Goal: Task Accomplishment & Management: Manage account settings

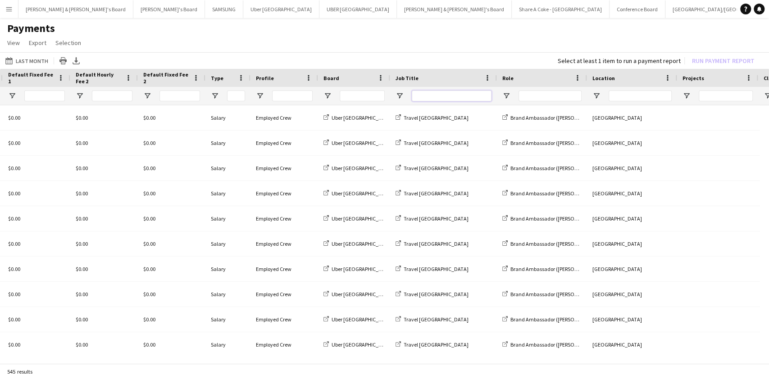
click at [456, 95] on input "Job Title Filter Input" at bounding box center [451, 95] width 80 height 11
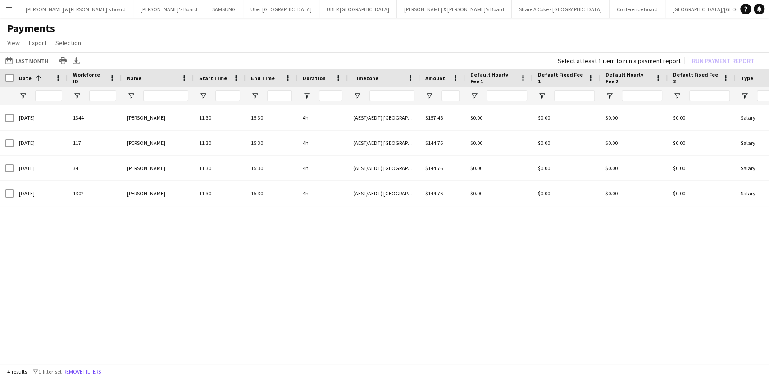
type input "****"
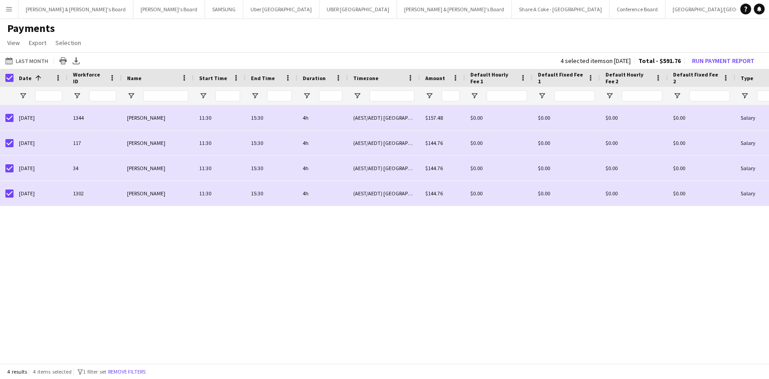
click at [7, 8] on app-icon "Menu" at bounding box center [8, 8] width 7 height 7
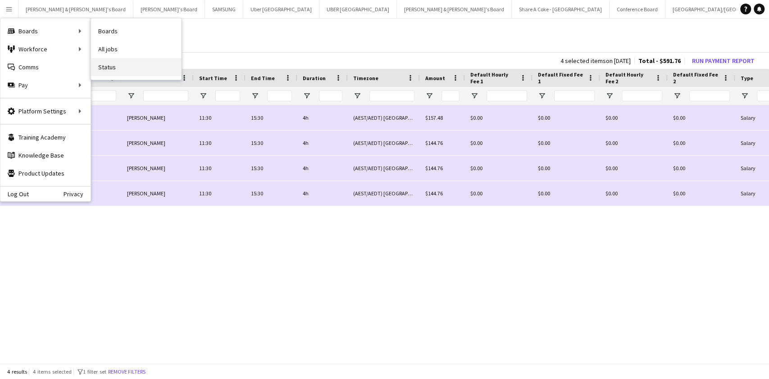
click at [114, 62] on link "Status" at bounding box center [136, 67] width 90 height 18
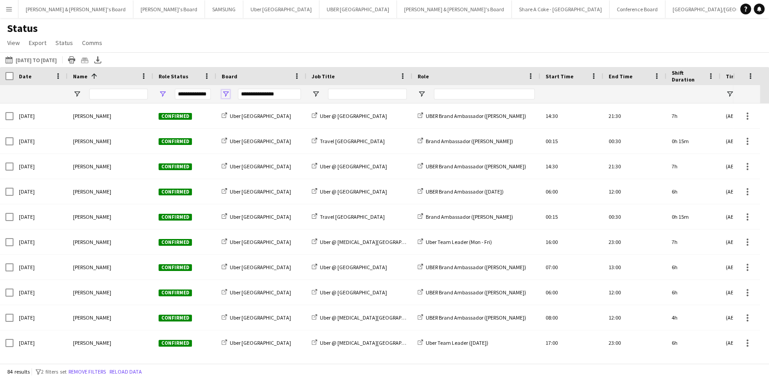
click at [226, 92] on span "Open Filter Menu" at bounding box center [226, 94] width 8 height 8
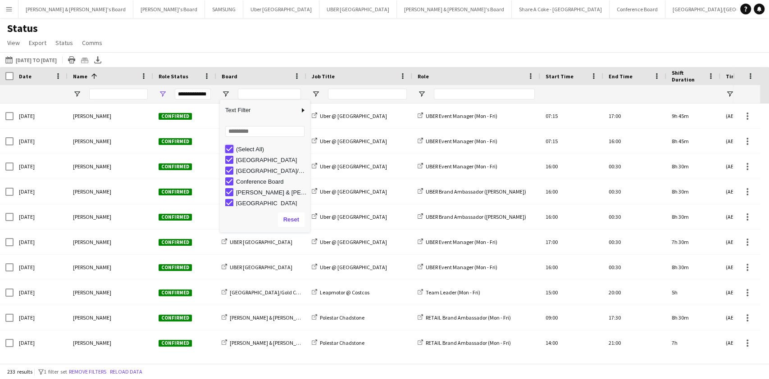
type input "***"
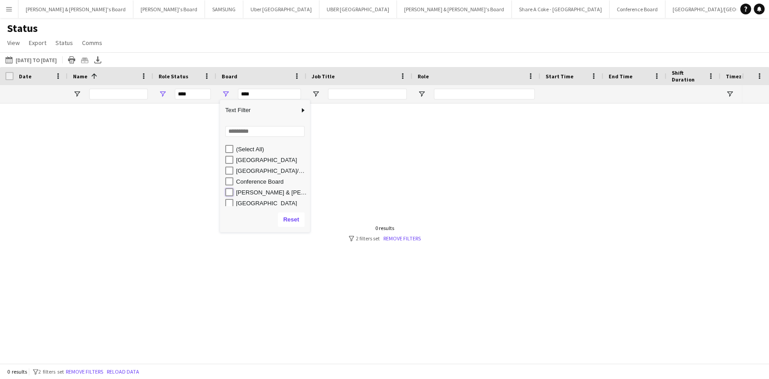
type input "**********"
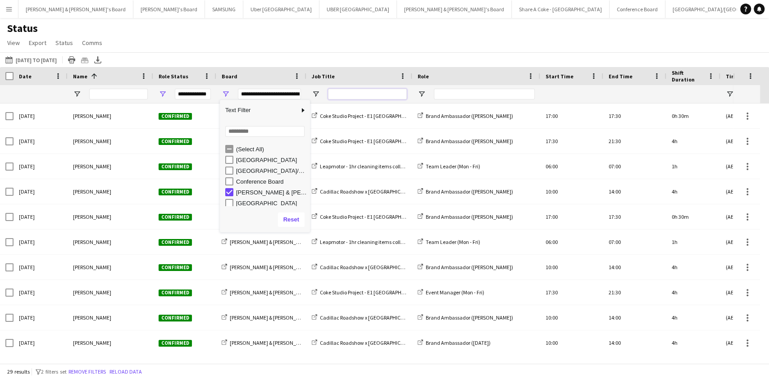
click at [362, 91] on input "Job Title Filter Input" at bounding box center [367, 94] width 79 height 11
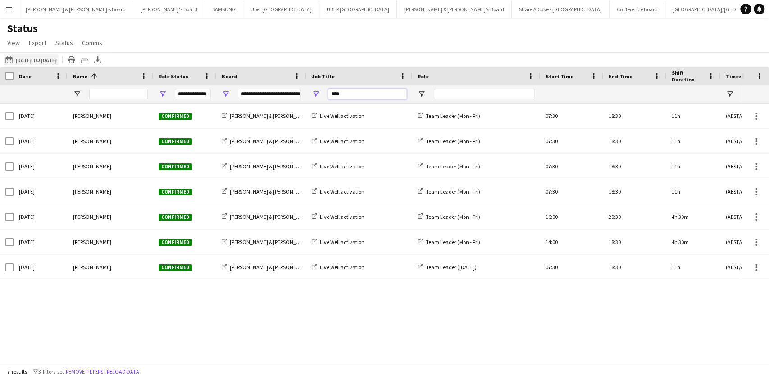
type input "****"
click at [51, 59] on button "02-10-2025 to 08-10-2025 15-09-2025 to 21-09-2025" at bounding box center [31, 59] width 55 height 11
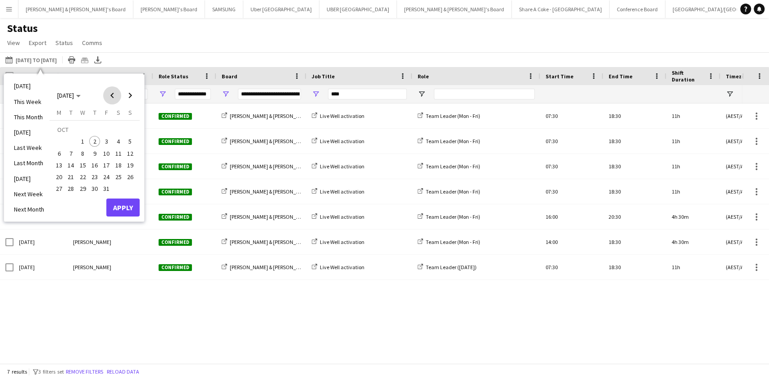
click at [111, 98] on span "Previous month" at bounding box center [112, 95] width 18 height 18
click at [110, 93] on span "Previous month" at bounding box center [112, 95] width 18 height 18
click at [108, 129] on span "1" at bounding box center [106, 130] width 11 height 13
click at [133, 94] on span "Next month" at bounding box center [130, 95] width 18 height 18
click at [131, 94] on span "Next month" at bounding box center [130, 95] width 18 height 18
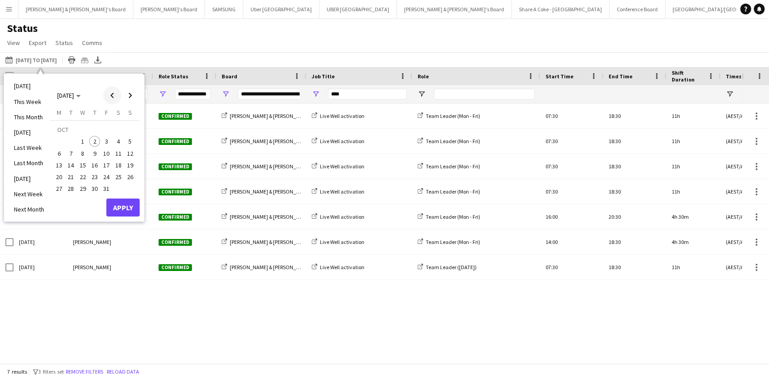
click at [115, 92] on span "Previous month" at bounding box center [112, 95] width 18 height 18
click at [71, 188] on span "30" at bounding box center [71, 189] width 11 height 11
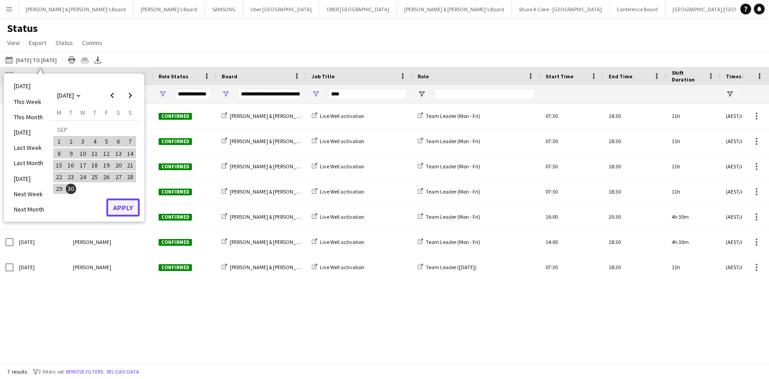
click at [127, 206] on button "Apply" at bounding box center [122, 208] width 33 height 18
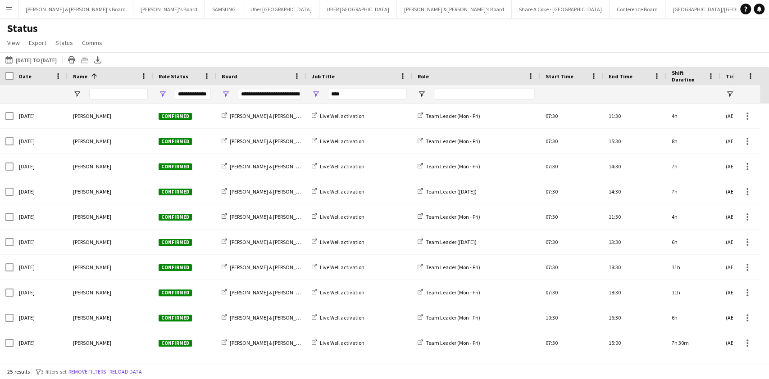
click at [32, 72] on div "Date" at bounding box center [35, 76] width 32 height 14
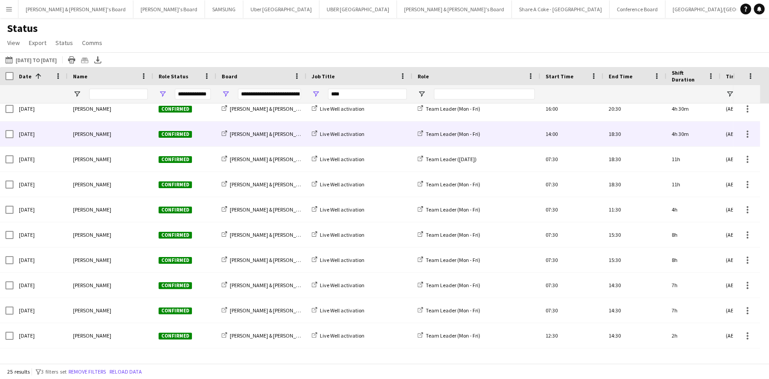
scroll to position [380, 0]
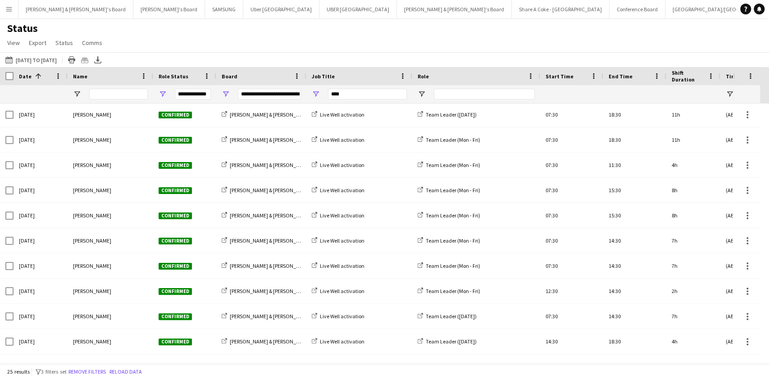
click at [5, 77] on div at bounding box center [7, 76] width 14 height 18
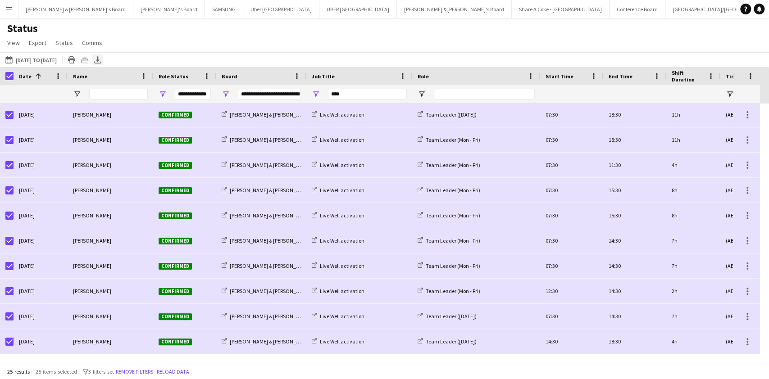
click at [99, 59] on icon at bounding box center [98, 58] width 4 height 5
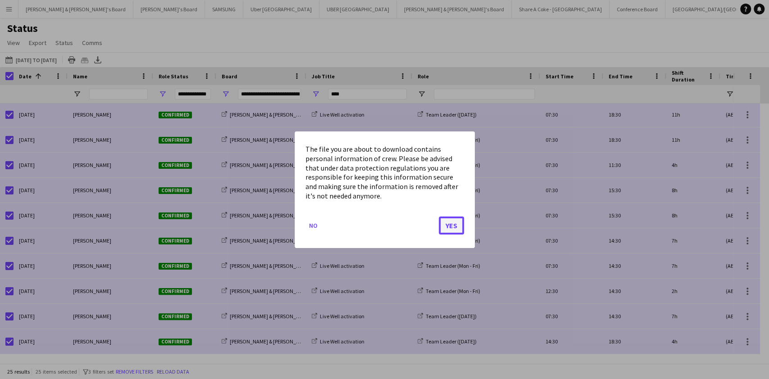
click at [449, 223] on button "Yes" at bounding box center [451, 225] width 25 height 18
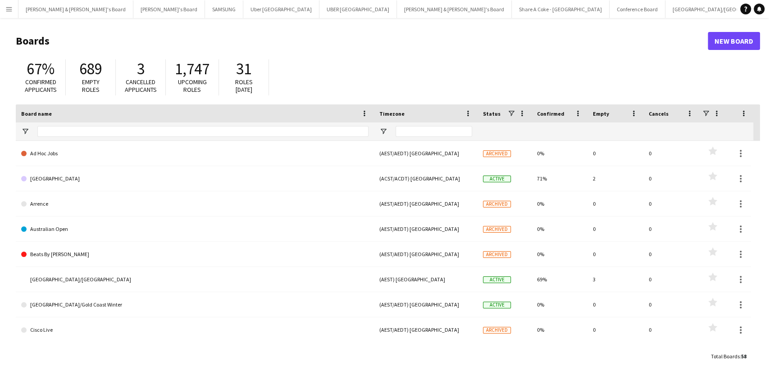
click at [6, 11] on app-icon "Menu" at bounding box center [8, 8] width 7 height 7
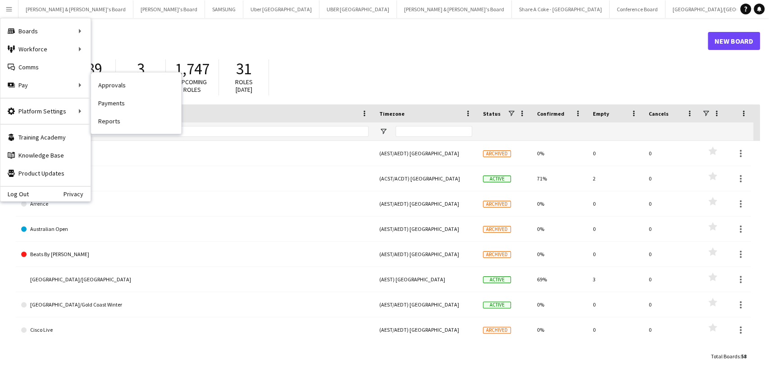
click at [117, 104] on link "Payments" at bounding box center [136, 103] width 90 height 18
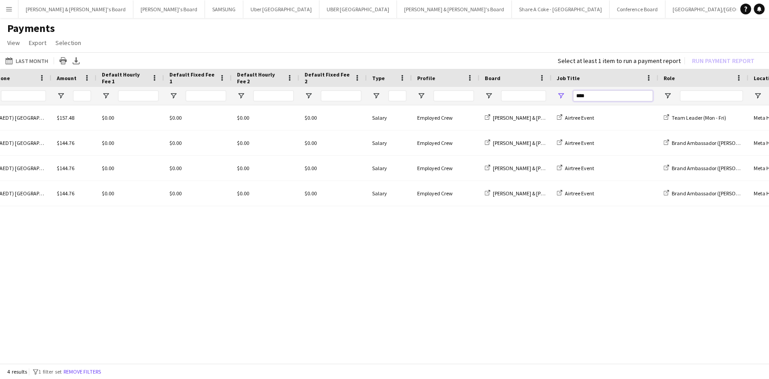
drag, startPoint x: 606, startPoint y: 91, endPoint x: 553, endPoint y: 93, distance: 52.3
click at [553, 93] on div "****" at bounding box center [604, 96] width 107 height 18
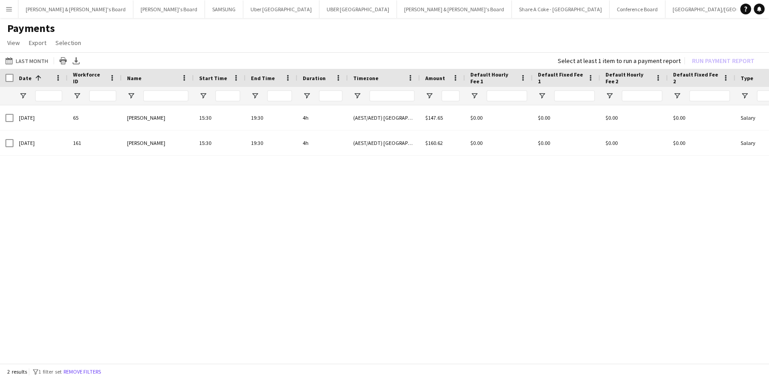
click at [11, 82] on div at bounding box center [7, 78] width 14 height 18
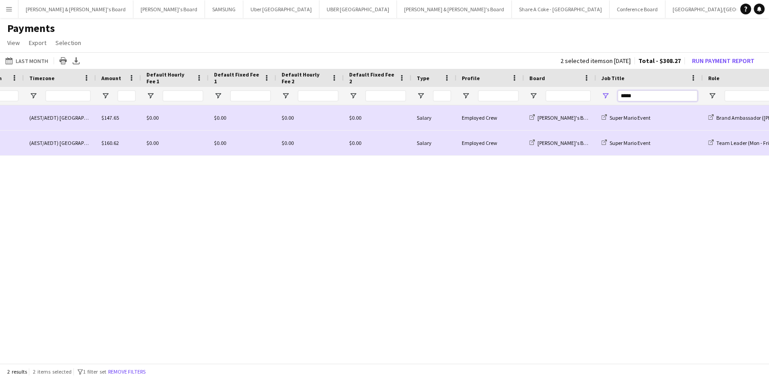
drag, startPoint x: 638, startPoint y: 91, endPoint x: 586, endPoint y: 91, distance: 51.3
click at [588, 91] on div at bounding box center [436, 96] width 1521 height 18
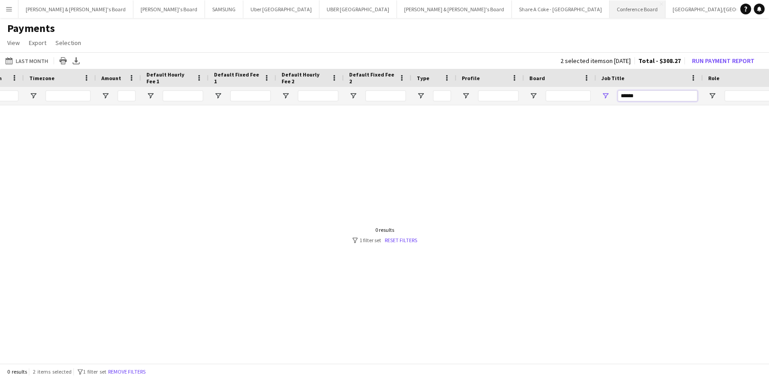
type input "******"
drag, startPoint x: 640, startPoint y: 95, endPoint x: 588, endPoint y: 95, distance: 52.2
click at [588, 95] on div at bounding box center [436, 96] width 1521 height 18
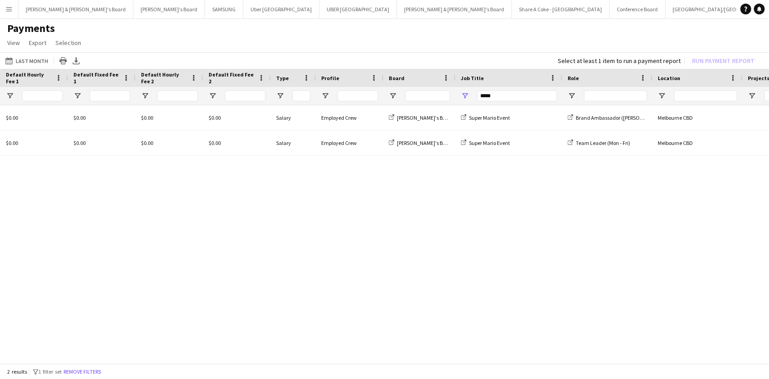
scroll to position [0, 568]
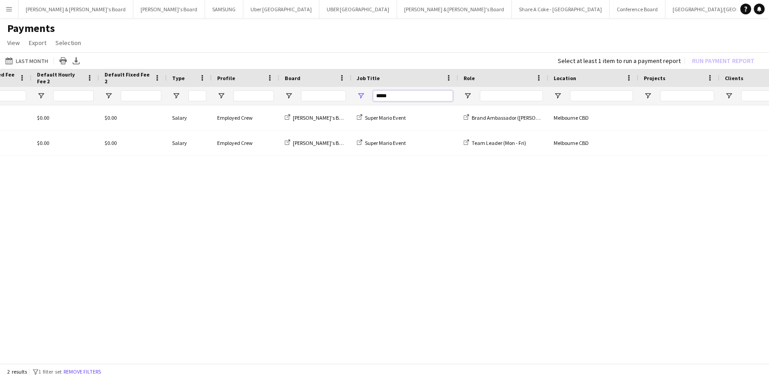
drag, startPoint x: 415, startPoint y: 98, endPoint x: 360, endPoint y: 99, distance: 55.4
click at [360, 99] on div "*****" at bounding box center [404, 96] width 107 height 18
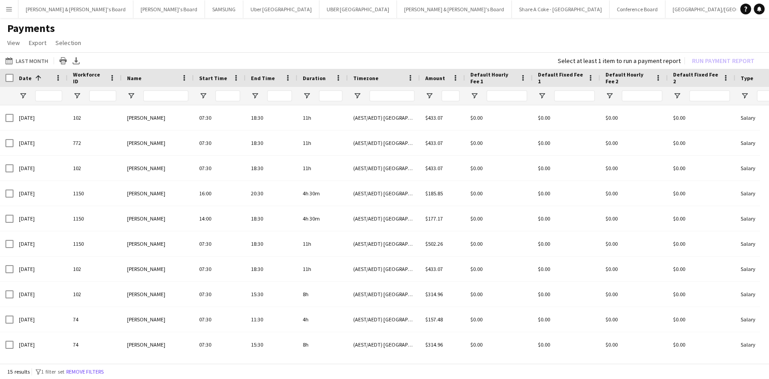
type input "******"
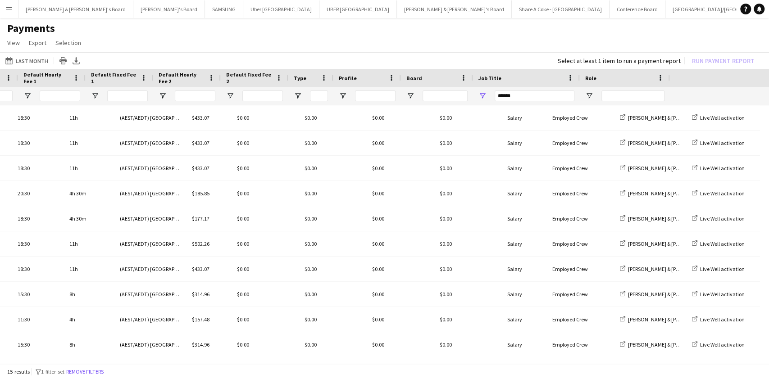
scroll to position [0, 447]
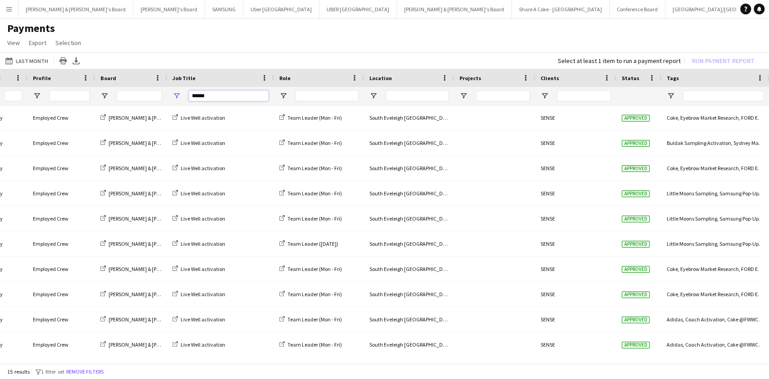
drag, startPoint x: 212, startPoint y: 95, endPoint x: 145, endPoint y: 100, distance: 67.8
click at [145, 100] on div at bounding box center [8, 96] width 1521 height 18
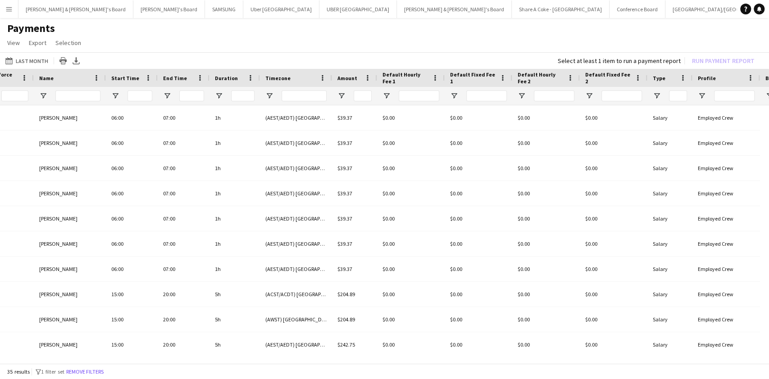
scroll to position [0, 321]
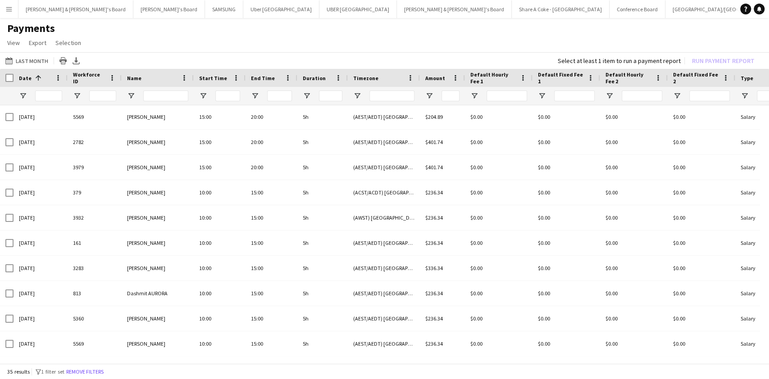
type input "****"
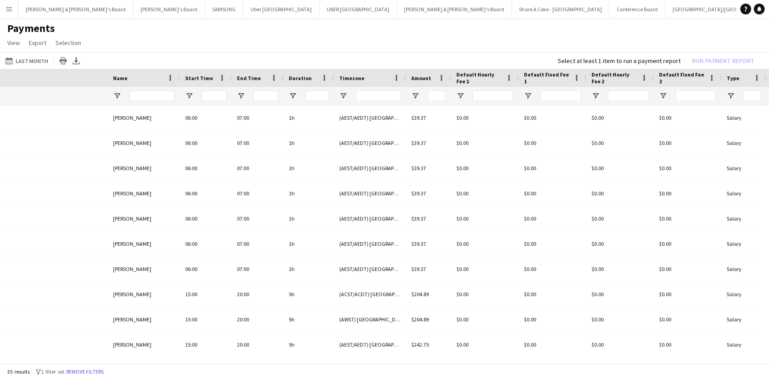
scroll to position [0, 401]
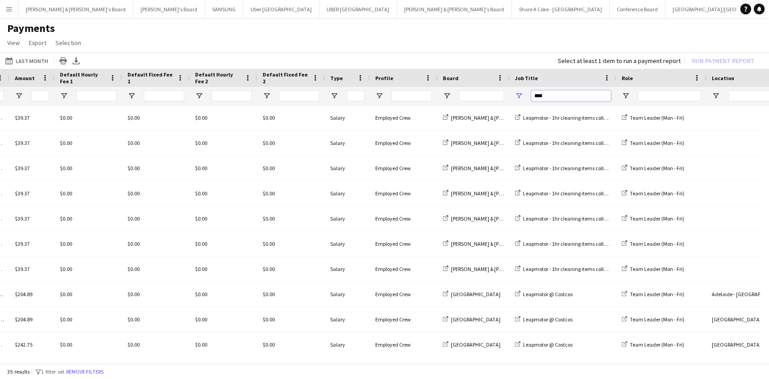
drag, startPoint x: 561, startPoint y: 93, endPoint x: 515, endPoint y: 93, distance: 45.9
click at [515, 93] on div "****" at bounding box center [562, 96] width 107 height 18
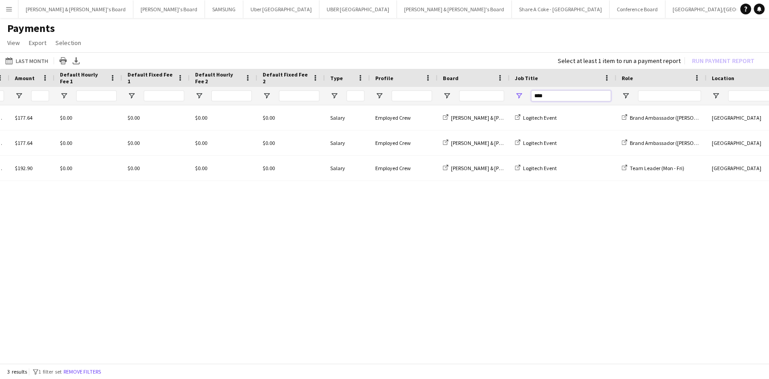
scroll to position [0, 0]
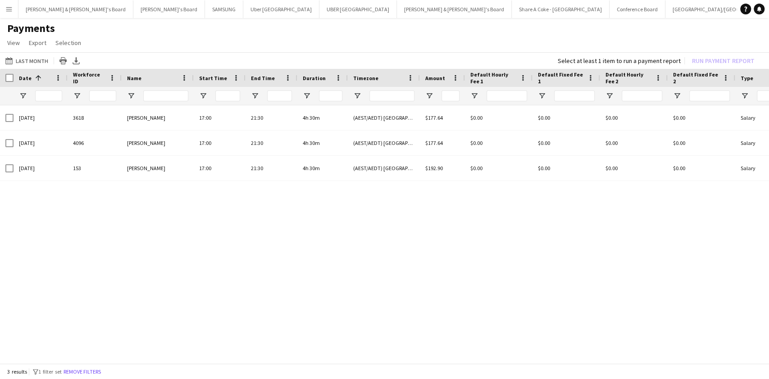
type input "****"
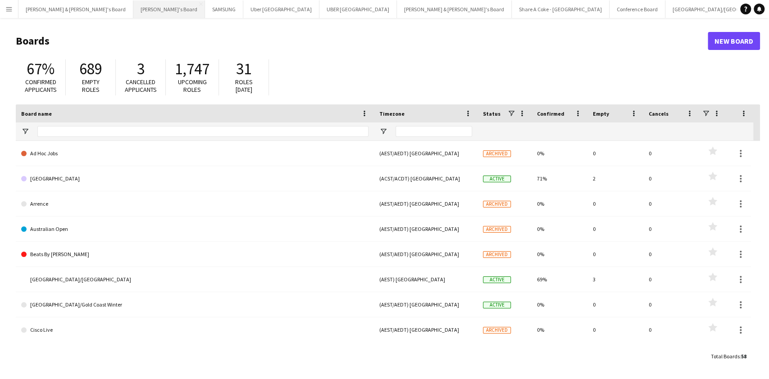
click at [133, 8] on button "Tennille's Board Close" at bounding box center [169, 9] width 72 height 18
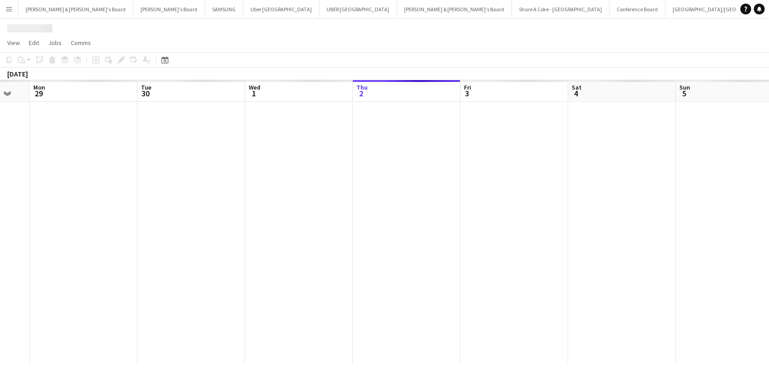
scroll to position [0, 230]
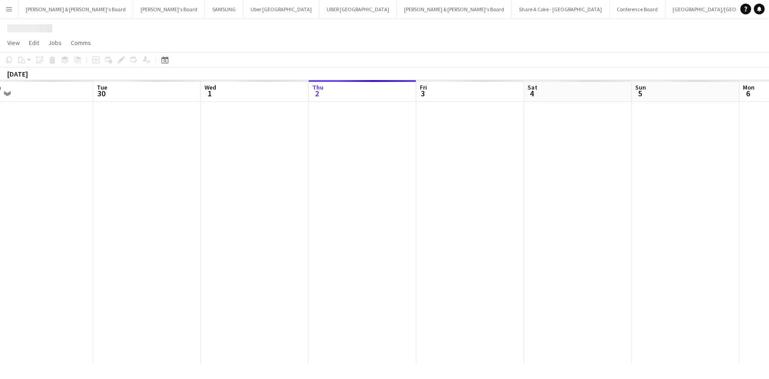
drag, startPoint x: 219, startPoint y: 257, endPoint x: 526, endPoint y: 254, distance: 307.5
click at [527, 254] on app-calendar-viewport "Sat 27 Sun 28 Mon 29 Tue 30 Wed 1 Thu 2 Fri 3 Sat 4 Sun 5 Mon 6 Tue 7 Wed 8 Thu…" at bounding box center [384, 222] width 769 height 284
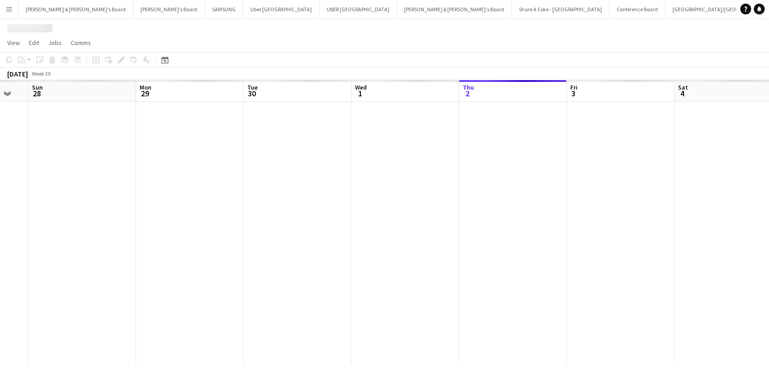
drag, startPoint x: 210, startPoint y: 220, endPoint x: 472, endPoint y: 216, distance: 261.6
click at [470, 216] on app-calendar-viewport "Fri 26 Sat 27 Sun 28 Mon 29 Tue 30 Wed 1 Thu 2 Fri 3 Sat 4 Sun 5 Mon 6 Tue 7 We…" at bounding box center [384, 222] width 769 height 284
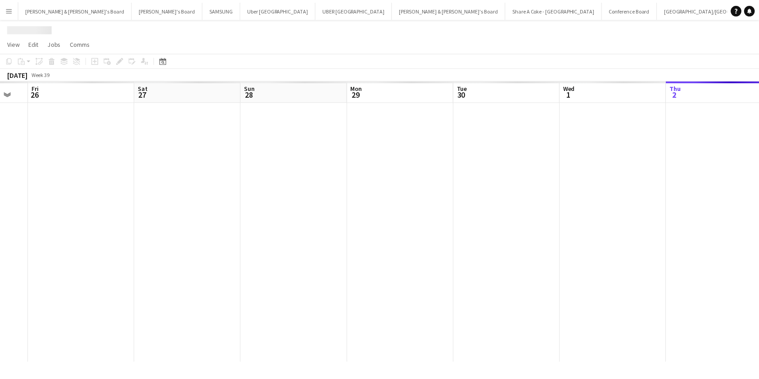
scroll to position [0, 185]
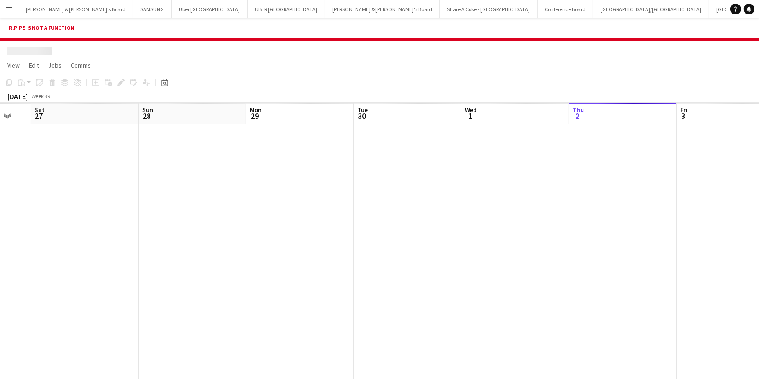
drag, startPoint x: 699, startPoint y: 248, endPoint x: 263, endPoint y: 290, distance: 437.4
click at [303, 290] on app-calendar-viewport "Wed 24 Thu 25 Fri 26 Sat 27 Sun 28 Mon 29 Tue 30 Wed 1 Thu 2 Fri 3 Sat 4 Sun 5 …" at bounding box center [379, 245] width 759 height 284
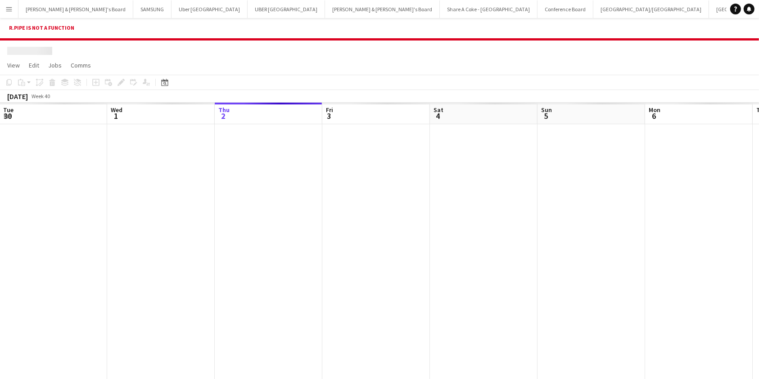
drag, startPoint x: 588, startPoint y: 278, endPoint x: 310, endPoint y: 295, distance: 277.8
click at [310, 295] on app-calendar-viewport "Fri 26 Sat 27 Sun 28 Mon 29 Tue 30 Wed 1 Thu 2 Fri 3 Sat 4 Sun 5 Mon 6 Tue 7 We…" at bounding box center [379, 245] width 759 height 284
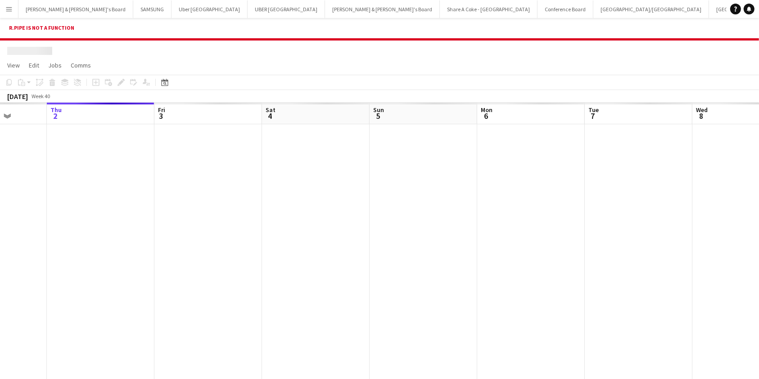
drag, startPoint x: 552, startPoint y: 280, endPoint x: 184, endPoint y: 283, distance: 367.8
click at [199, 284] on app-calendar-viewport "Sun 28 Mon 29 Tue 30 Wed 1 Thu 2 Fri 3 Sat 4 Sun 5 Mon 6 Tue 7 Wed 8 Thu 9 Fri …" at bounding box center [379, 245] width 759 height 284
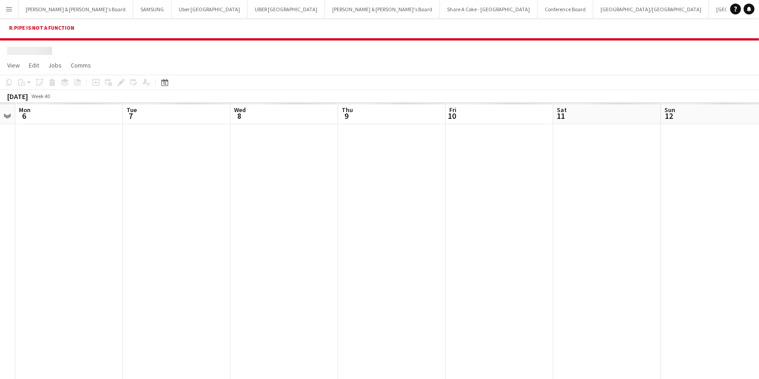
click at [311, 280] on app-calendar-viewport "Thu 2 Fri 3 Sat 4 Sun 5 Mon 6 Tue 7 Wed 8 Thu 9 Fri 10 Sat 11 Sun 12 Mon 13 Tue…" at bounding box center [379, 245] width 759 height 284
drag, startPoint x: 229, startPoint y: 271, endPoint x: 4, endPoint y: 264, distance: 225.7
click at [146, 267] on app-calendar-viewport "Thu 2 Fri 3 Sat 4 Sun 5 Mon 6 Tue 7 Wed 8 Thu 9 Fri 10 Sat 11 Sun 12 Mon 13 Tue…" at bounding box center [379, 245] width 759 height 284
drag, startPoint x: 445, startPoint y: 223, endPoint x: 97, endPoint y: 207, distance: 347.9
click at [112, 216] on app-calendar-viewport "Mon 6 Tue 7 Wed 8 Thu 9 Fri 10 Sat 11 Sun 12 Mon 13 Tue 14 Wed 15 Thu 16 Fri 17…" at bounding box center [379, 245] width 759 height 284
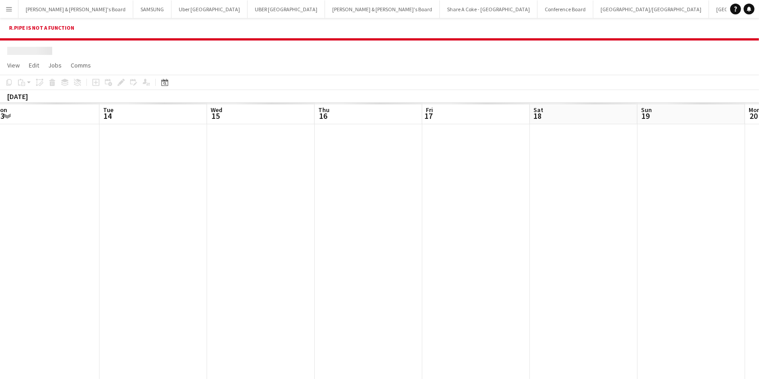
drag, startPoint x: 461, startPoint y: 280, endPoint x: 107, endPoint y: 254, distance: 354.8
click at [208, 258] on app-calendar-viewport "Thu 9 Fri 10 Sat 11 Sun 12 Mon 13 Tue 14 Wed 15 Thu 16 Fri 17 Sat 18 Sun 19 Mon…" at bounding box center [379, 245] width 759 height 284
drag, startPoint x: 424, startPoint y: 280, endPoint x: 202, endPoint y: 276, distance: 222.0
click at [205, 276] on app-calendar-viewport "Sat 11 Sun 12 Mon 13 Tue 14 Wed 15 Thu 16 Fri 17 Sat 18 Sun 19 Mon 20 Tue 21 We…" at bounding box center [379, 245] width 759 height 284
drag, startPoint x: 416, startPoint y: 281, endPoint x: 245, endPoint y: 271, distance: 171.8
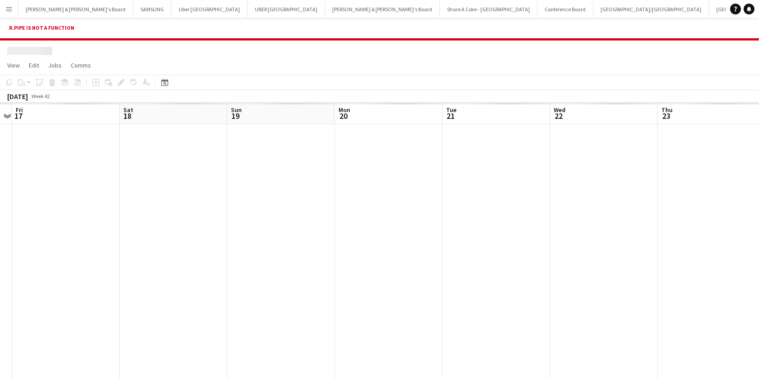
click at [263, 276] on app-calendar-viewport "Mon 13 Tue 14 Wed 15 Thu 16 Fri 17 Sat 18 Sun 19 Mon 20 Tue 21 Wed 22 Thu 23 Fr…" at bounding box center [379, 245] width 759 height 284
drag, startPoint x: 502, startPoint y: 298, endPoint x: 106, endPoint y: 282, distance: 396.1
click at [106, 282] on app-calendar-viewport "Wed 15 Thu 16 Fri 17 Sat 18 Sun 19 Mon 20 Tue 21 Wed 22 Thu 23 Fri 24 Sat 25 Su…" at bounding box center [379, 245] width 759 height 284
drag, startPoint x: 424, startPoint y: 269, endPoint x: 153, endPoint y: 258, distance: 271.7
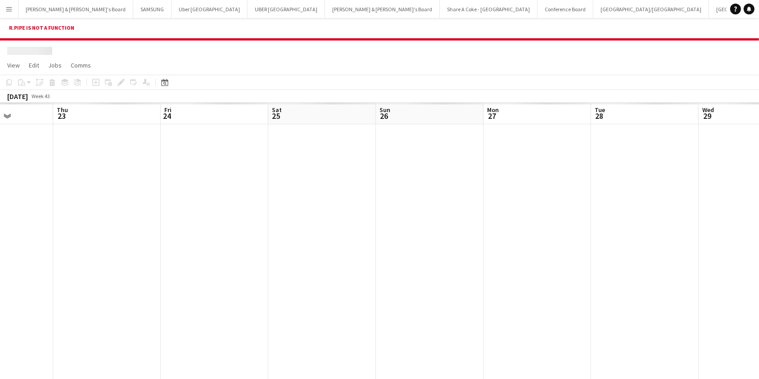
click at [149, 261] on app-calendar-viewport "Mon 20 Tue 21 Wed 22 Thu 23 Fri 24 Sat 25 Sun 26 Mon 27 Tue 28 Wed 29 Thu 30 Fr…" at bounding box center [379, 245] width 759 height 284
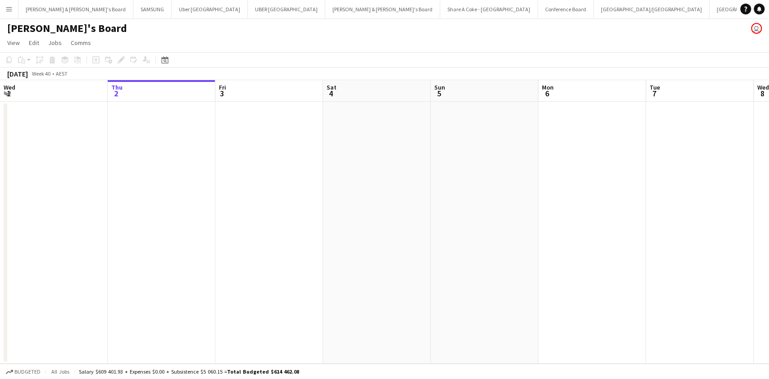
click at [62, 136] on app-date-cell at bounding box center [54, 233] width 108 height 262
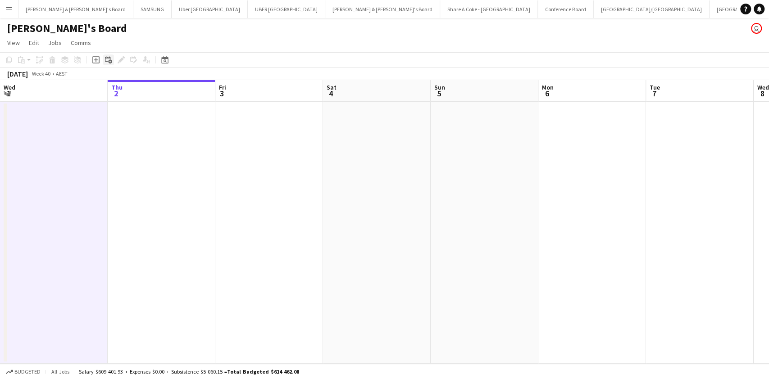
click at [108, 62] on icon at bounding box center [110, 62] width 4 height 4
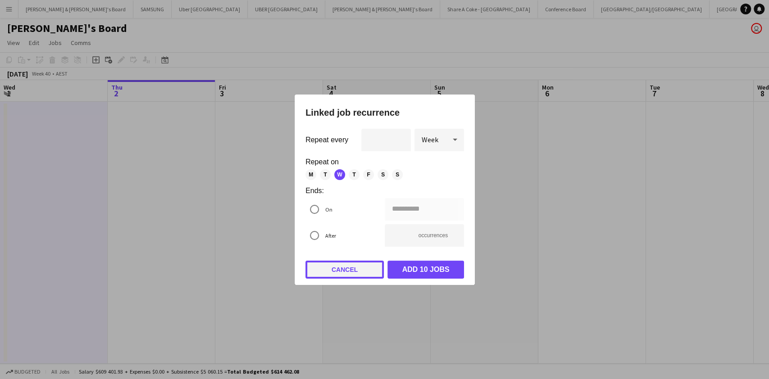
click at [350, 270] on button "Cancel" at bounding box center [344, 270] width 78 height 18
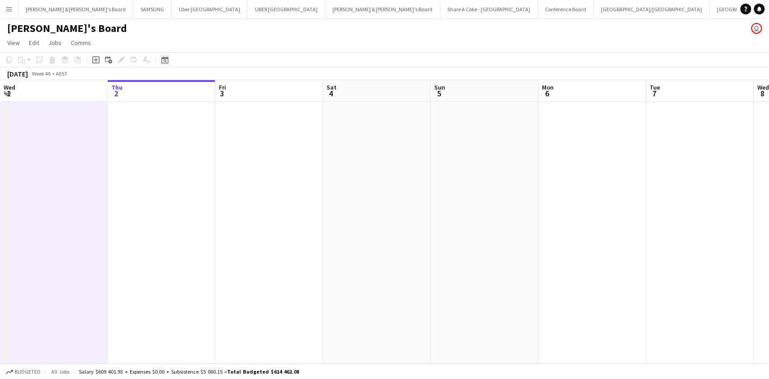
click at [164, 59] on icon at bounding box center [164, 59] width 7 height 7
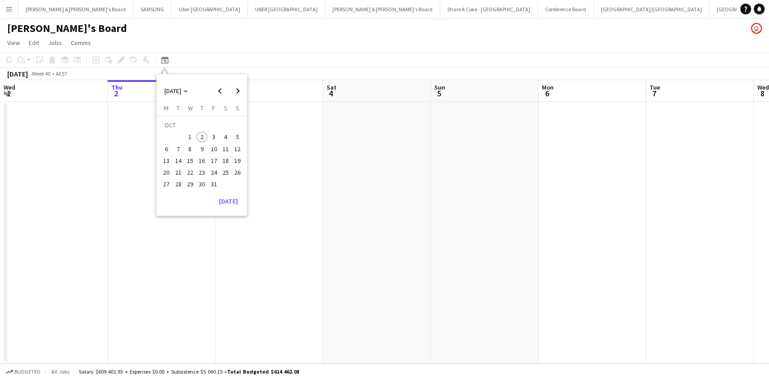
click at [192, 183] on span "29" at bounding box center [190, 184] width 11 height 11
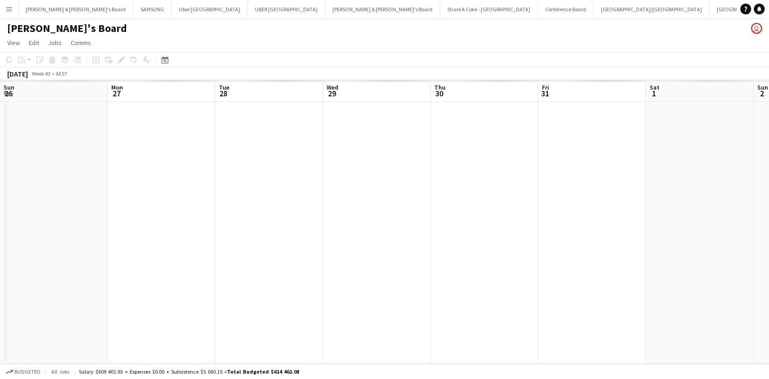
scroll to position [0, 310]
drag, startPoint x: 396, startPoint y: 243, endPoint x: 767, endPoint y: 258, distance: 371.7
click at [767, 258] on app-calendar-viewport "Tue 21 Wed 22 Thu 23 Fri 24 Sat 25 Sun 26 Mon 27 Tue 28 Wed 29 Thu 30 Fri 31 Sa…" at bounding box center [384, 222] width 769 height 284
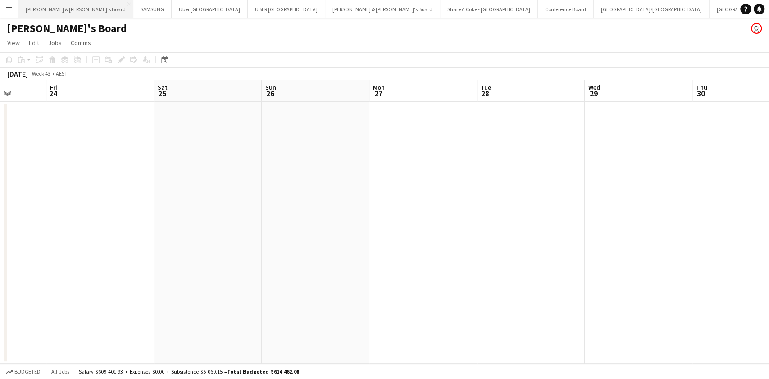
click at [58, 9] on button "Neil & Jenny's Board Close" at bounding box center [75, 9] width 115 height 18
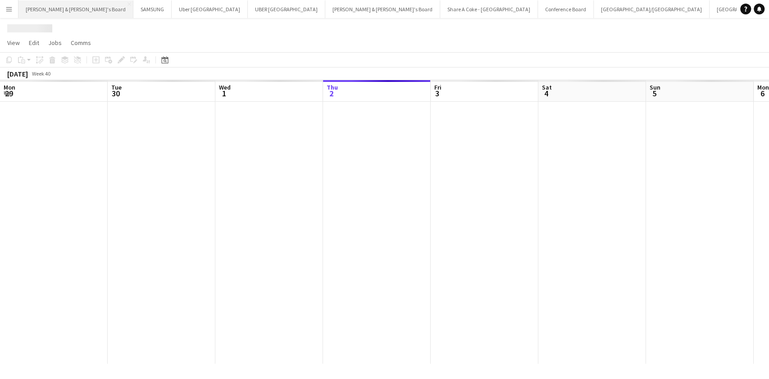
scroll to position [0, 215]
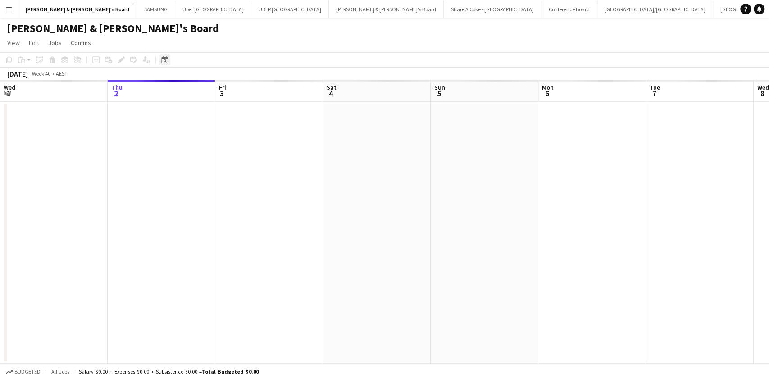
click at [163, 58] on icon at bounding box center [164, 59] width 7 height 7
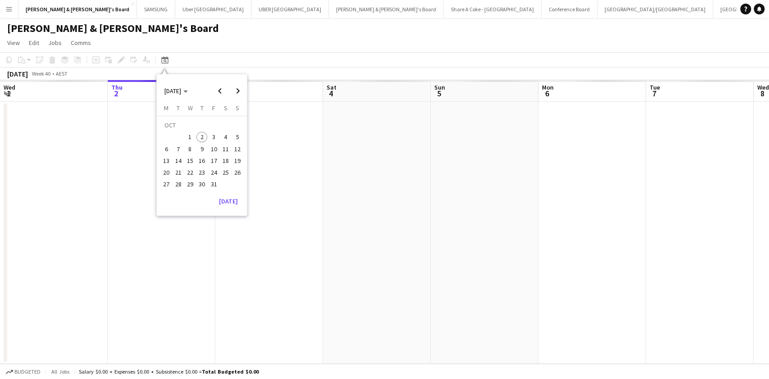
click at [191, 184] on span "29" at bounding box center [190, 184] width 11 height 11
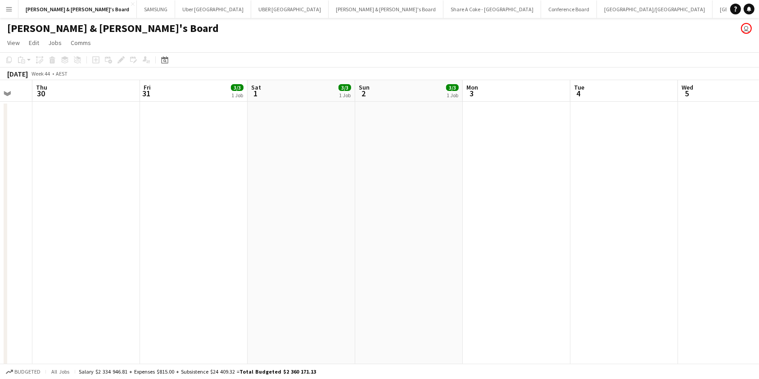
scroll to position [0, 252]
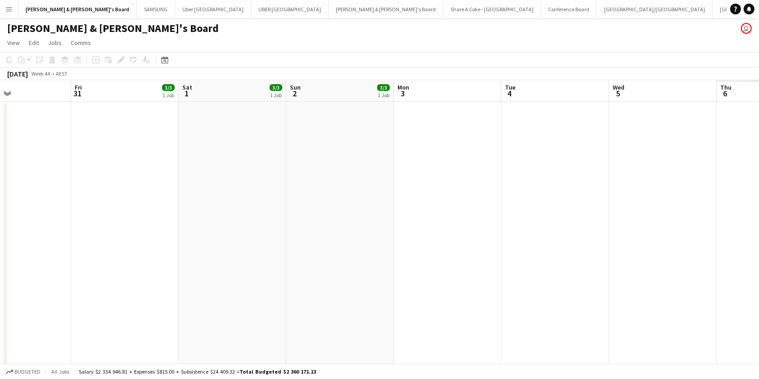
drag, startPoint x: 555, startPoint y: 224, endPoint x: 246, endPoint y: 233, distance: 309.0
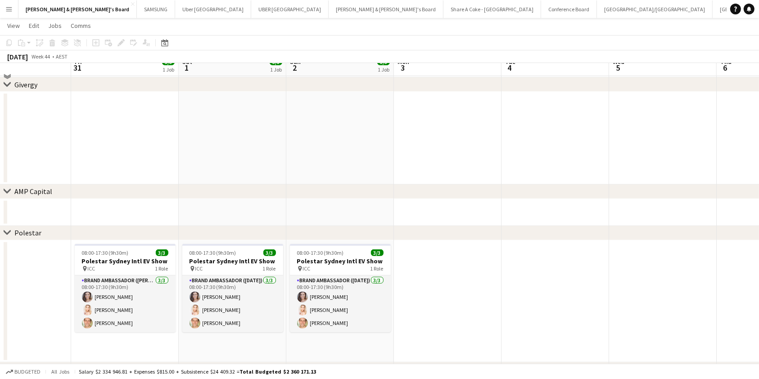
scroll to position [480, 0]
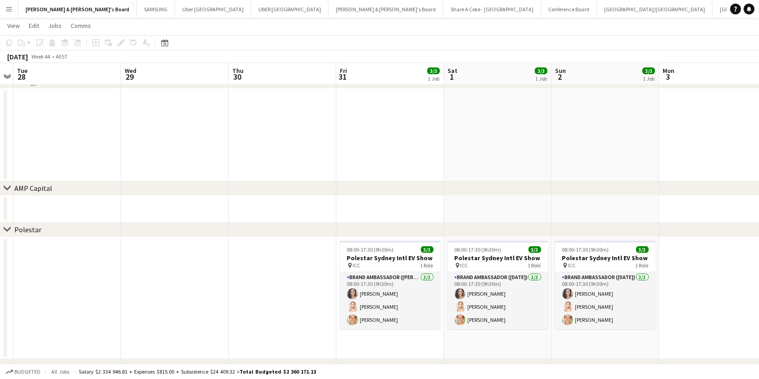
drag, startPoint x: 673, startPoint y: 282, endPoint x: 764, endPoint y: 270, distance: 91.8
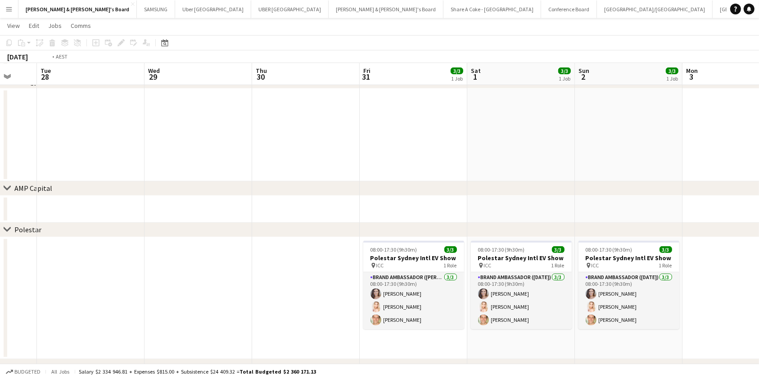
drag, startPoint x: 59, startPoint y: 276, endPoint x: 484, endPoint y: 272, distance: 425.9
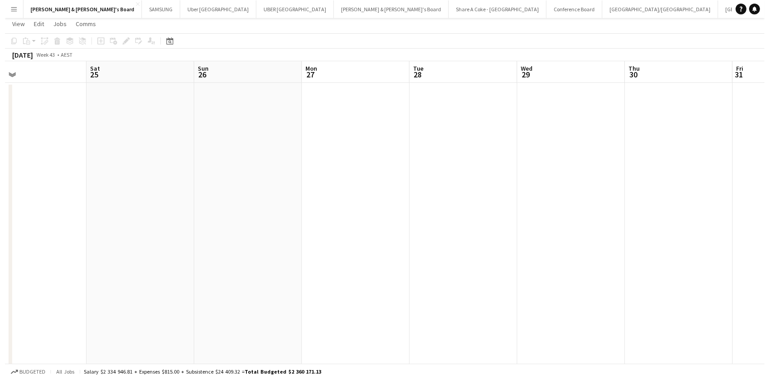
scroll to position [0, 0]
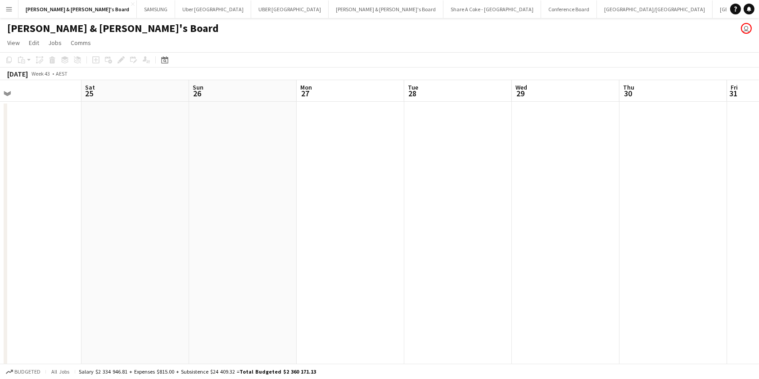
click at [12, 9] on app-icon "Menu" at bounding box center [8, 8] width 7 height 7
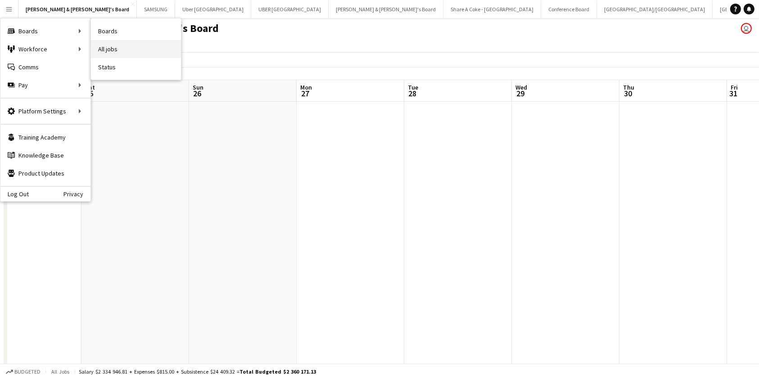
click at [111, 48] on link "All jobs" at bounding box center [136, 49] width 90 height 18
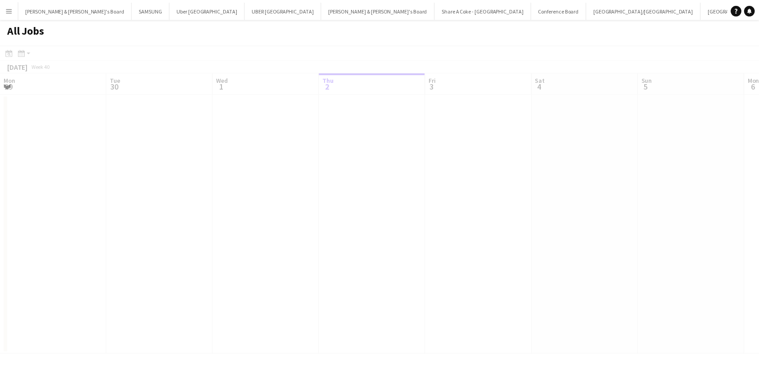
scroll to position [0, 215]
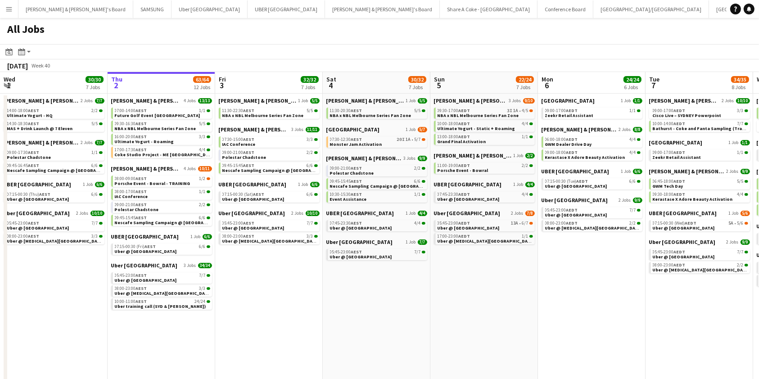
click at [692, 345] on app-date-cell "James & Arrence's Board 2 Jobs 10/10 09:00-17:00 AEDT 3/3 Cisco Live – SYDNEY P…" at bounding box center [700, 325] width 108 height 462
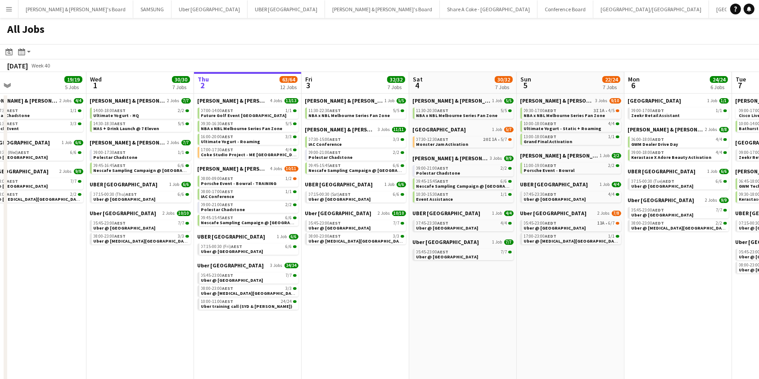
scroll to position [0, 217]
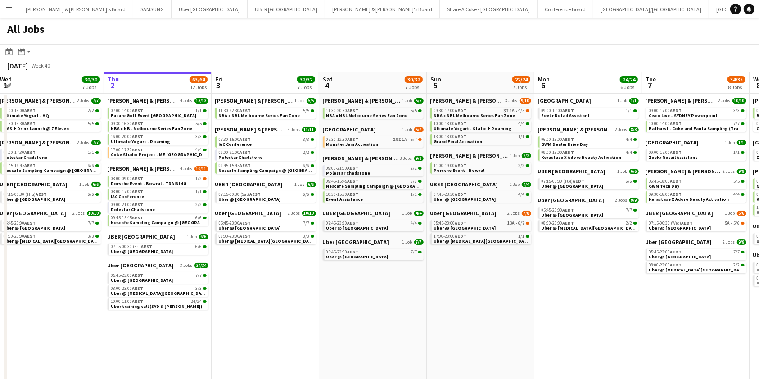
drag, startPoint x: 86, startPoint y: 315, endPoint x: 49, endPoint y: 321, distance: 37.8
click at [49, 322] on app-calendar-viewport "Sun 28 14/14 5 Jobs Mon 29 22/22 5 Jobs Tue 30 19/19 5 Jobs Wed 1 30/30 7 Jobs …" at bounding box center [379, 314] width 759 height 484
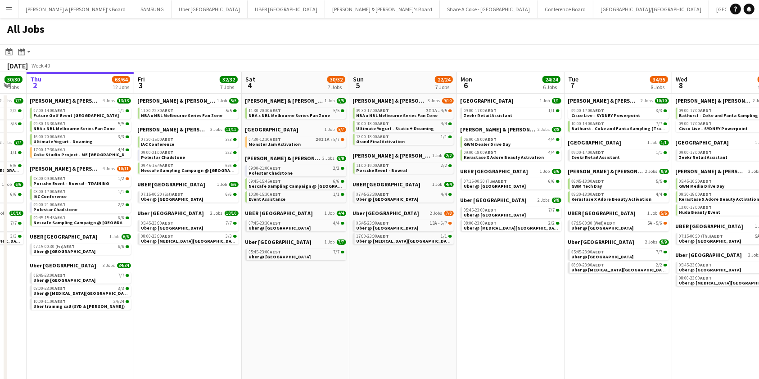
drag, startPoint x: 501, startPoint y: 331, endPoint x: 152, endPoint y: 322, distance: 348.6
click at [152, 322] on app-calendar-viewport "Sun 28 14/14 5 Jobs Mon 29 22/22 5 Jobs Tue 30 19/19 5 Jobs Wed 1 30/30 7 Jobs …" at bounding box center [379, 314] width 759 height 484
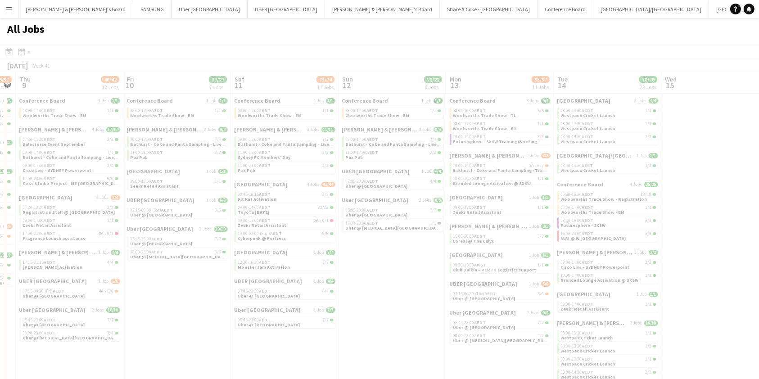
drag, startPoint x: 656, startPoint y: 338, endPoint x: 79, endPoint y: 322, distance: 576.5
click at [88, 326] on app-all-jobs "All Jobs Date picker OCT 2025 OCT 2025 Monday M Tuesday T Wednesday W Thursday …" at bounding box center [379, 287] width 759 height 538
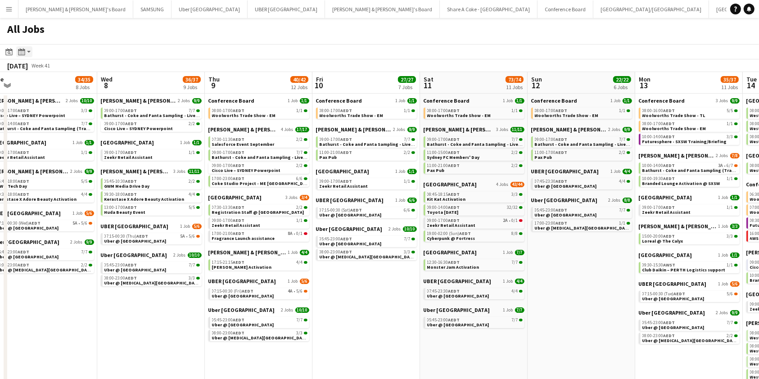
click at [26, 52] on div "Month view / Day view" at bounding box center [21, 51] width 11 height 11
click at [23, 52] on icon "Month view / Day view" at bounding box center [21, 51] width 7 height 7
click at [8, 52] on icon at bounding box center [9, 52] width 3 height 3
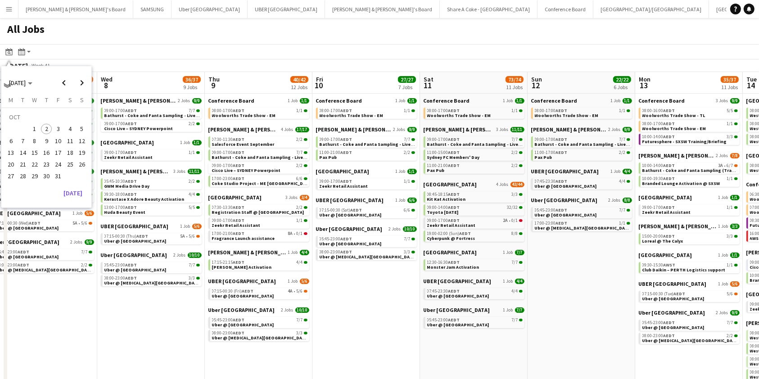
click at [47, 175] on span "30" at bounding box center [46, 176] width 11 height 11
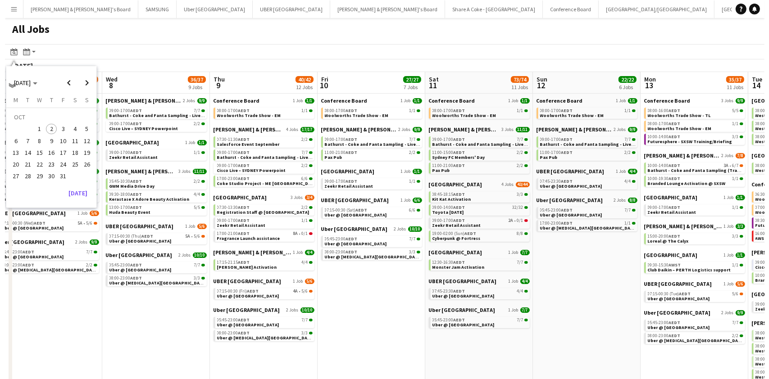
scroll to position [0, 310]
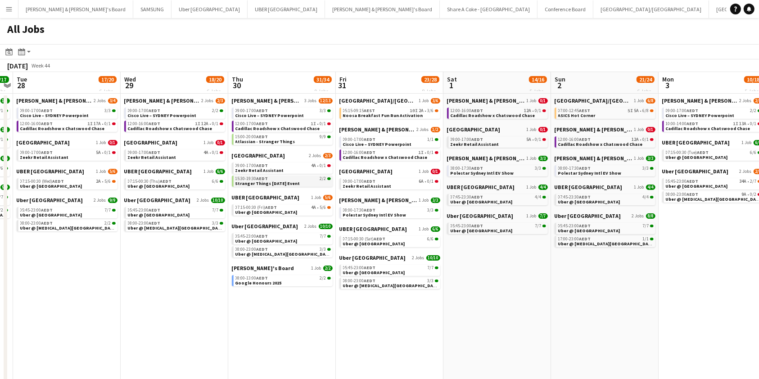
click at [278, 178] on div "15:30-19:30 AEDT 2/2" at bounding box center [282, 178] width 95 height 5
click at [325, 5] on button "James & Arrence's Board Close" at bounding box center [382, 9] width 115 height 18
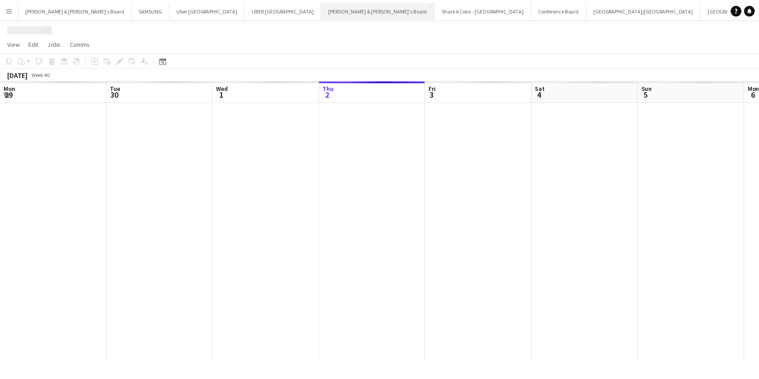
scroll to position [0, 215]
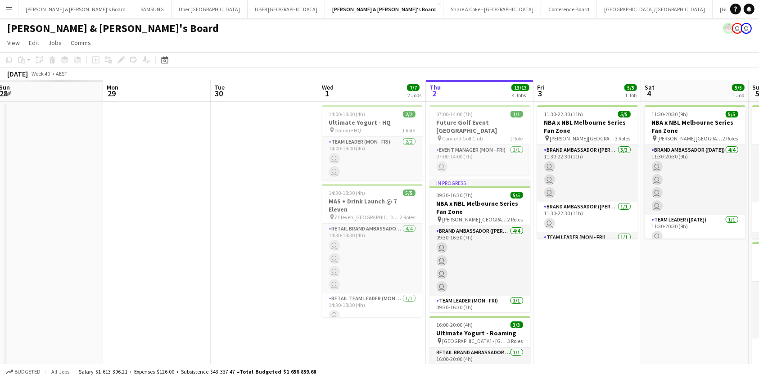
drag, startPoint x: 298, startPoint y: 318, endPoint x: 727, endPoint y: 301, distance: 429.8
click at [726, 302] on app-calendar-viewport "Fri 26 Sat 27 Sun 28 Mon 29 Tue 30 Wed 1 7/7 2 Jobs Thu 2 13/13 4 Jobs Fri 3 5/…" at bounding box center [379, 353] width 759 height 547
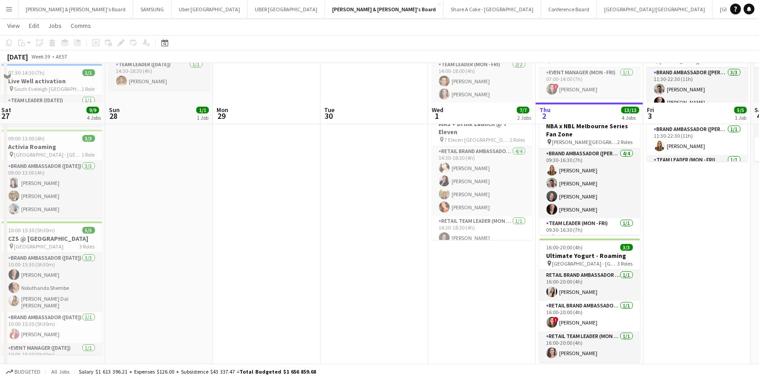
scroll to position [120, 0]
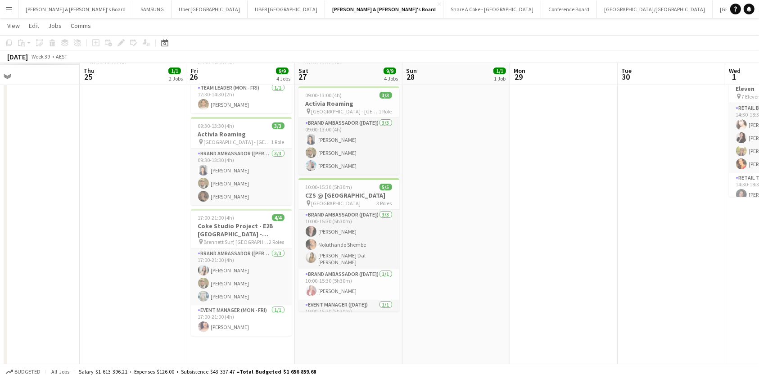
drag, startPoint x: 280, startPoint y: 277, endPoint x: 583, endPoint y: 282, distance: 302.1
click at [578, 289] on app-calendar-viewport "Mon 22 Tue 23 Wed 24 Thu 25 1/1 2 Jobs Fri 26 9/9 4 Jobs Sat 27 9/9 4 Jobs Sun …" at bounding box center [379, 211] width 759 height 592
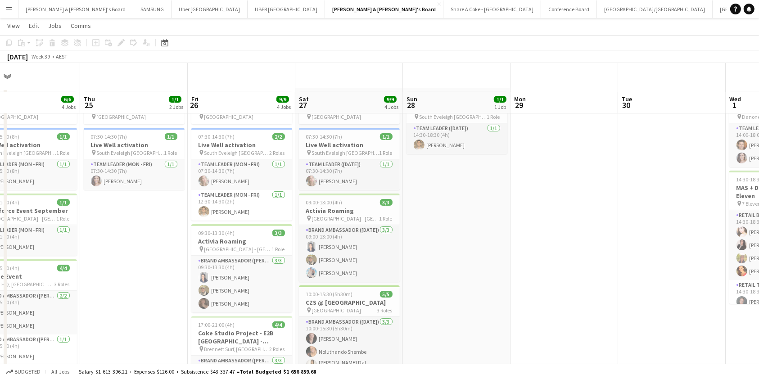
scroll to position [0, 0]
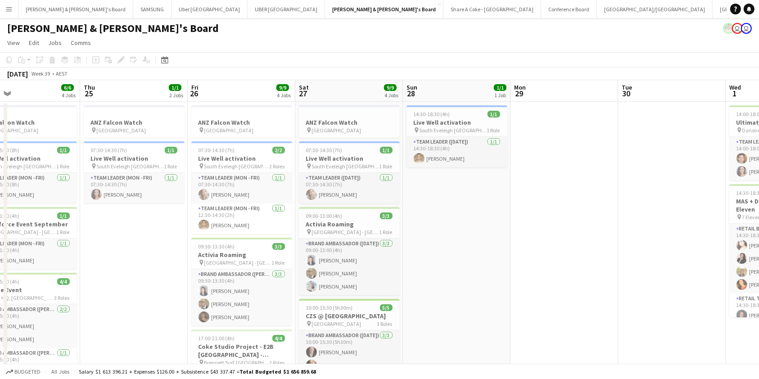
click at [602, 278] on app-date-cell at bounding box center [565, 344] width 108 height 484
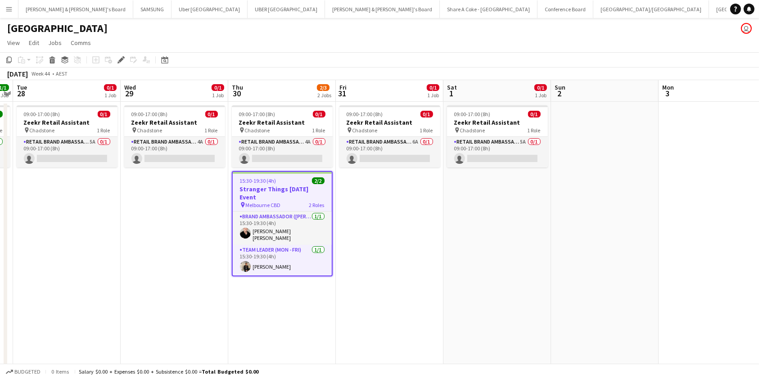
click at [276, 186] on h3 "Stranger Things [DATE] Event" at bounding box center [282, 193] width 99 height 16
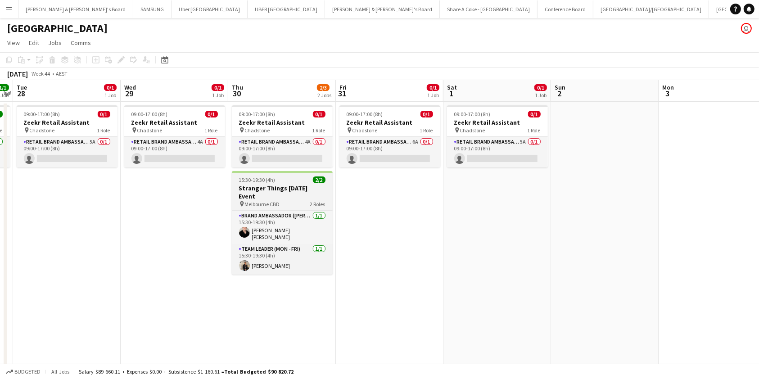
click at [242, 189] on h3 "Stranger Things [DATE] Event" at bounding box center [282, 192] width 101 height 16
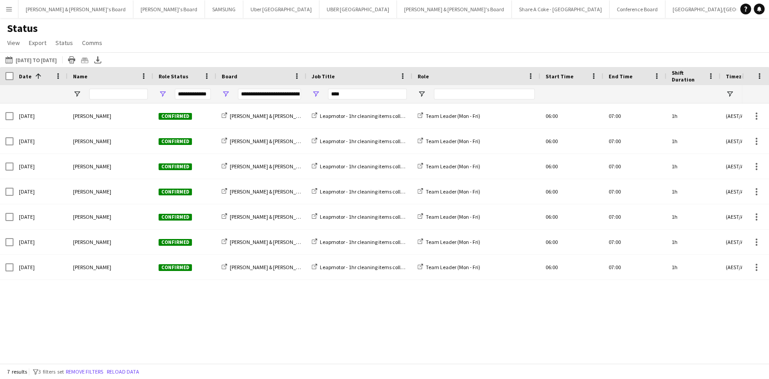
type input "****"
click at [229, 94] on span "Open Filter Menu" at bounding box center [226, 94] width 8 height 8
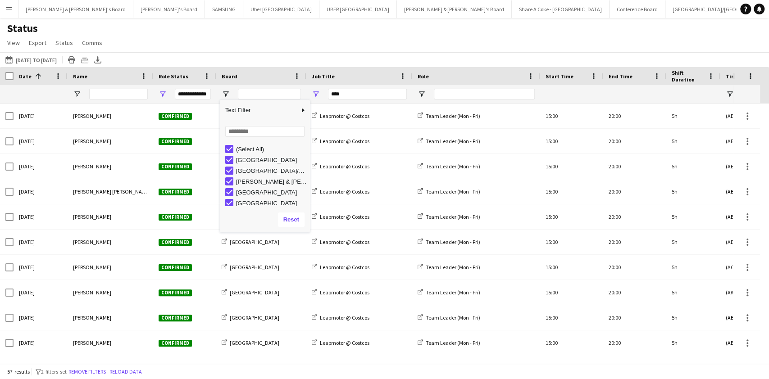
click at [384, 39] on div "Status View Views Default view New view Update view Delete view Edit name Custo…" at bounding box center [384, 37] width 769 height 31
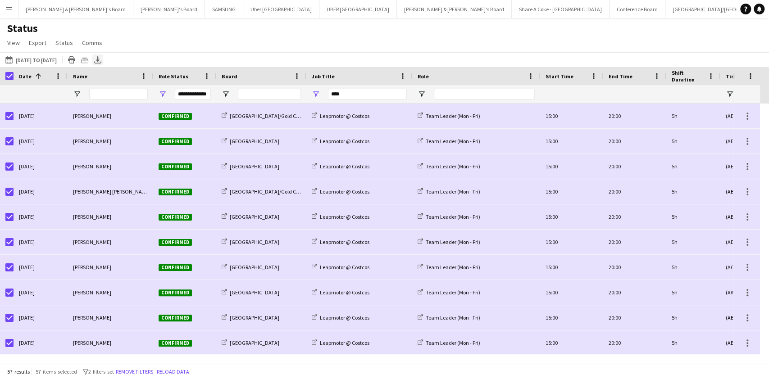
click at [101, 60] on icon "Export XLSX" at bounding box center [97, 59] width 7 height 7
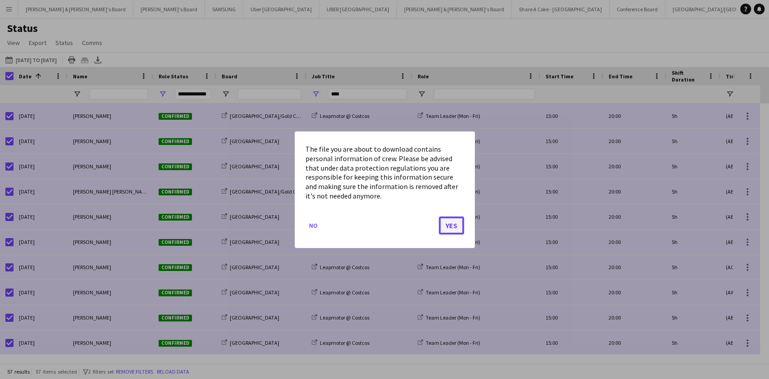
click at [447, 227] on button "Yes" at bounding box center [451, 225] width 25 height 18
